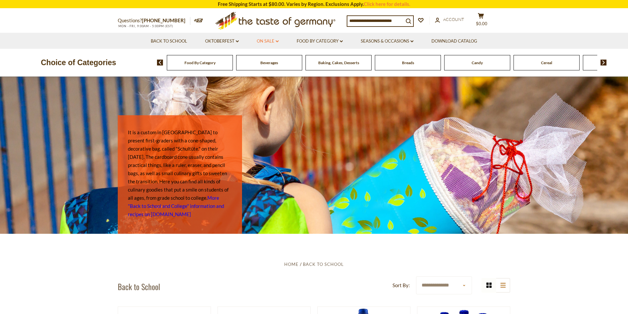
click at [261, 41] on link "On Sale dropdown_arrow" at bounding box center [268, 41] width 22 height 7
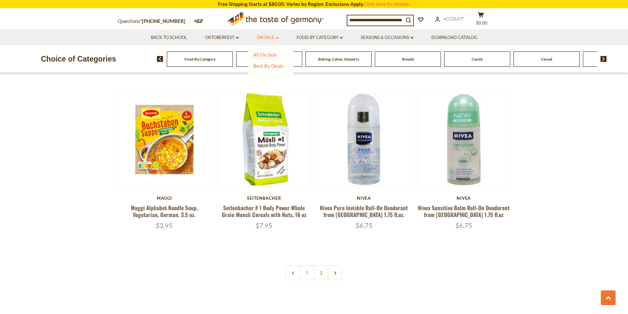
scroll to position [1479, 0]
click at [339, 267] on link at bounding box center [335, 272] width 15 height 15
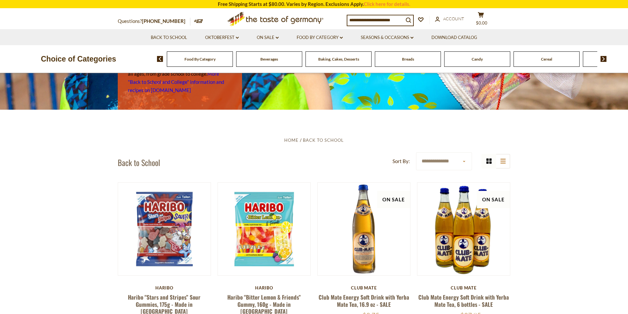
scroll to position [131, 0]
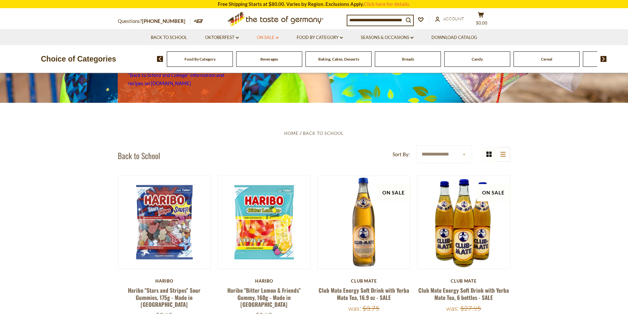
click at [269, 36] on link "On Sale dropdown_arrow" at bounding box center [268, 37] width 22 height 7
click at [260, 55] on link "All On Sale" at bounding box center [265, 55] width 24 height 6
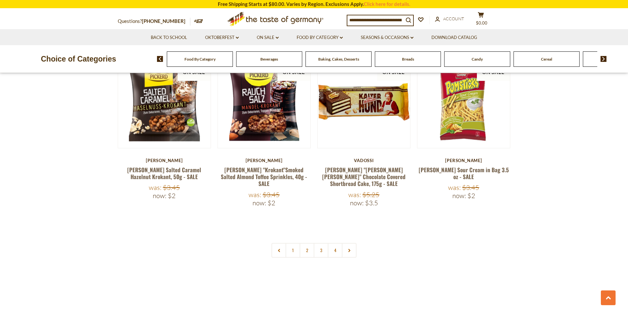
scroll to position [1492, 0]
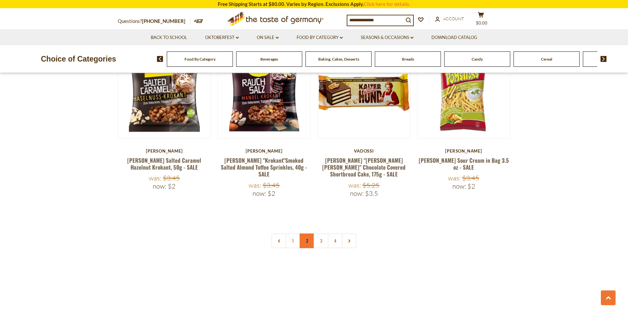
click at [306, 233] on link "2" at bounding box center [307, 240] width 15 height 15
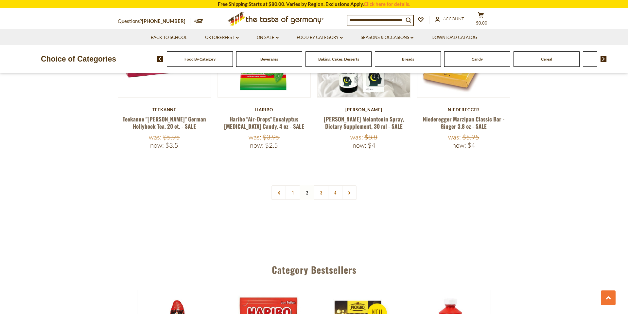
scroll to position [1519, 0]
click at [319, 185] on link "3" at bounding box center [321, 192] width 15 height 15
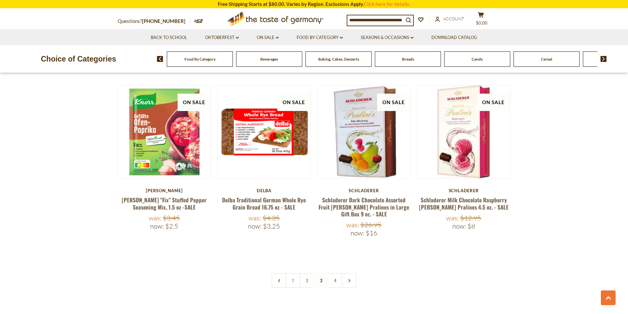
scroll to position [1480, 0]
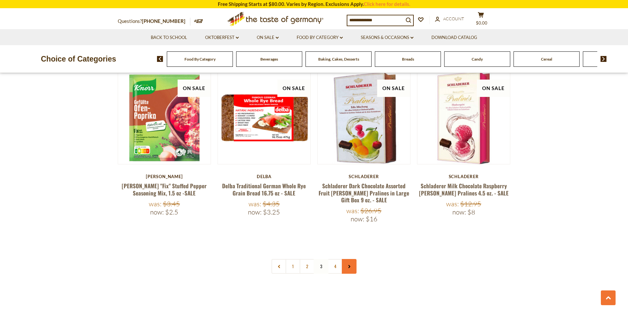
click at [351, 259] on link at bounding box center [349, 266] width 15 height 15
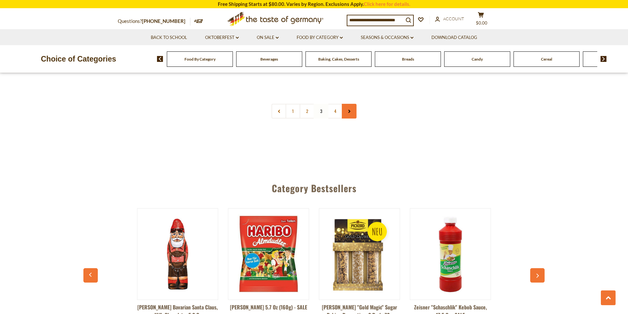
scroll to position [1636, 0]
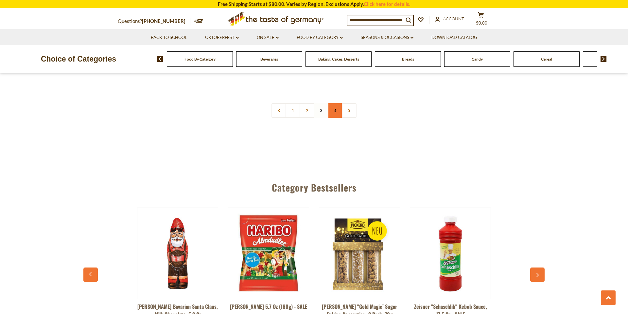
click at [338, 103] on link "4" at bounding box center [335, 110] width 15 height 15
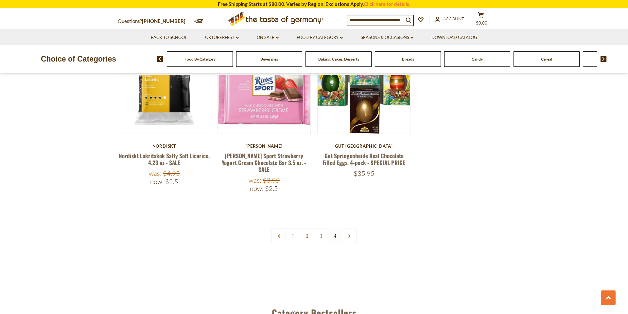
scroll to position [1493, 0]
